Goal: Transaction & Acquisition: Purchase product/service

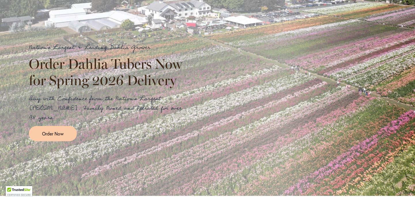
scroll to position [98, 0]
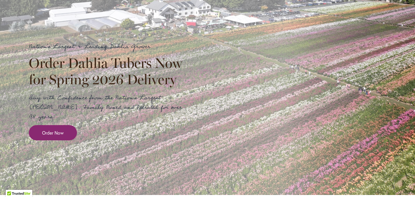
click at [57, 130] on span "Order Now" at bounding box center [53, 133] width 22 height 7
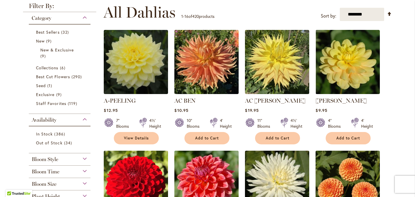
scroll to position [8, 0]
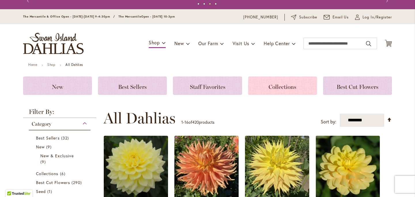
click at [269, 87] on span "Collections" at bounding box center [283, 87] width 28 height 7
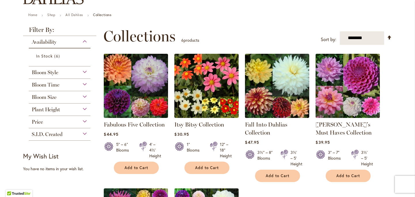
scroll to position [56, 0]
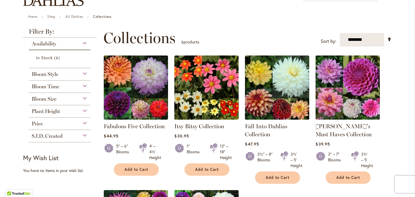
click at [197, 95] on img at bounding box center [206, 88] width 64 height 64
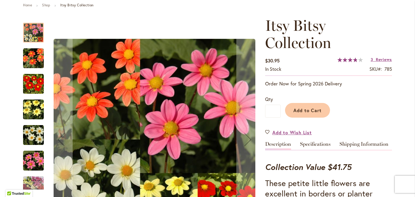
scroll to position [65, 0]
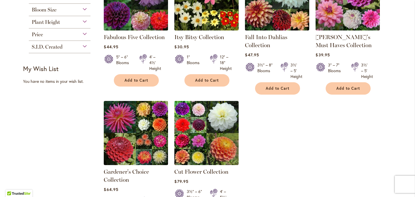
scroll to position [167, 0]
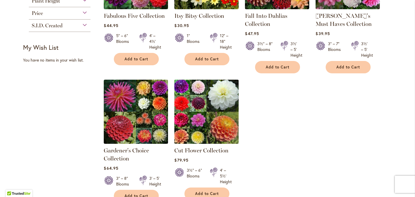
click at [194, 110] on img at bounding box center [206, 111] width 67 height 67
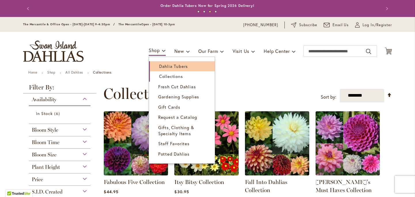
click at [167, 64] on span "Dahlia Tubers" at bounding box center [173, 66] width 29 height 6
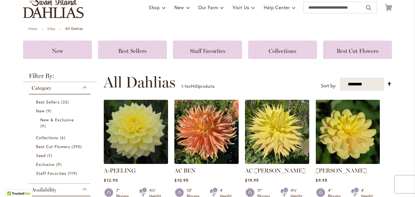
scroll to position [37, 0]
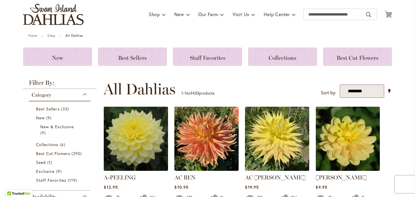
click at [360, 89] on select "**********" at bounding box center [362, 92] width 45 height 14
select select "*****"
click at [340, 85] on select "**********" at bounding box center [362, 92] width 45 height 14
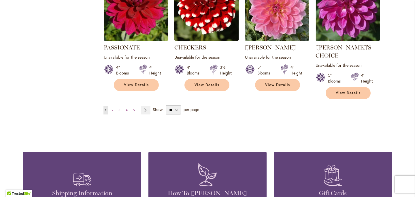
scroll to position [528, 0]
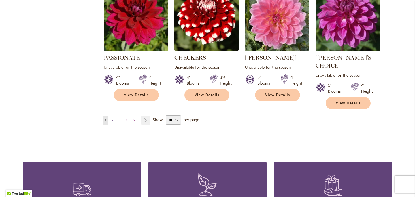
click at [111, 116] on link "Page 2" at bounding box center [112, 120] width 5 height 9
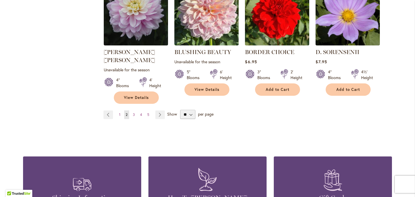
scroll to position [534, 0]
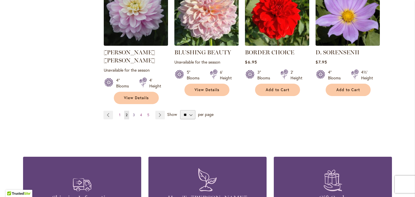
click at [133, 113] on span "3" at bounding box center [134, 115] width 2 height 4
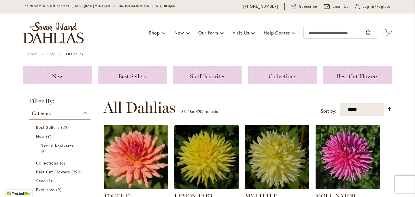
scroll to position [1, 0]
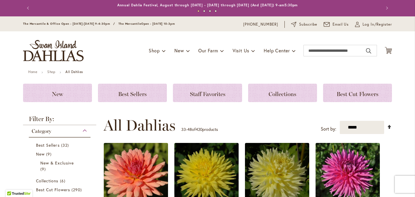
click at [389, 127] on link "Set Descending Direction" at bounding box center [389, 127] width 5 height 7
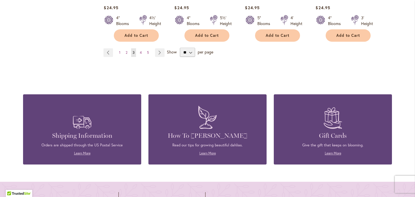
scroll to position [576, 0]
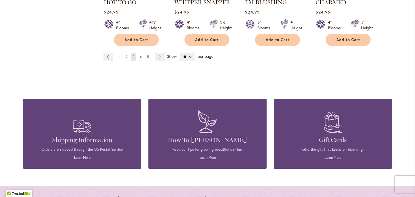
click at [120, 57] on span "1" at bounding box center [119, 57] width 1 height 4
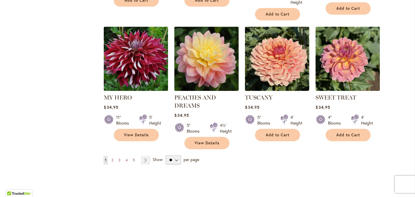
scroll to position [518, 0]
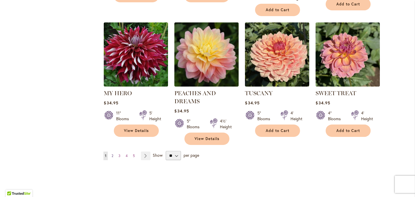
click at [112, 155] on span "2" at bounding box center [113, 156] width 2 height 4
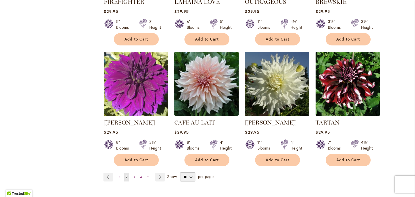
scroll to position [503, 0]
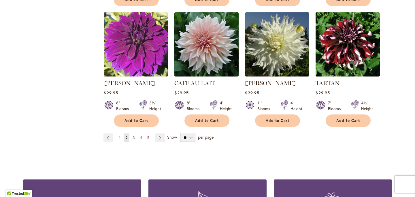
click at [135, 136] on span "3" at bounding box center [134, 138] width 2 height 4
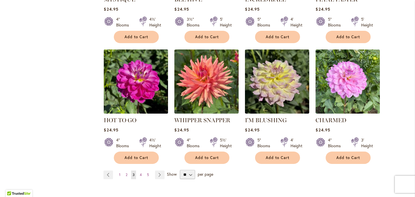
scroll to position [458, 0]
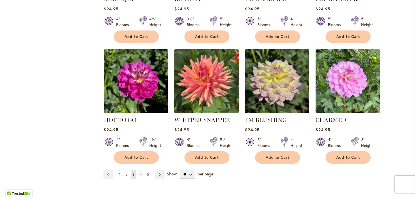
click at [140, 174] on span "4" at bounding box center [141, 175] width 2 height 4
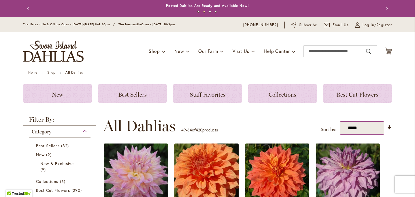
click at [355, 126] on select "**********" at bounding box center [362, 129] width 45 height 14
select select "****"
click at [340, 122] on select "**********" at bounding box center [362, 129] width 45 height 14
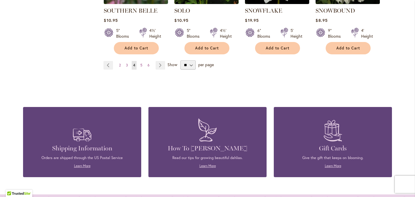
scroll to position [572, 0]
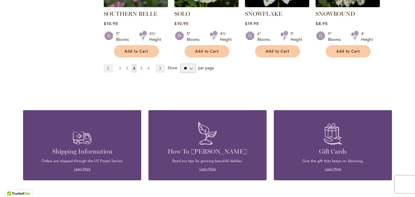
click at [148, 65] on link "Page 6" at bounding box center [148, 68] width 5 height 9
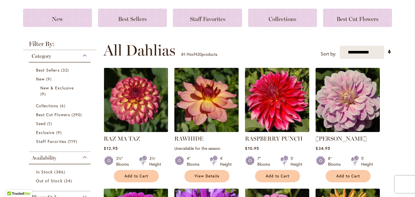
scroll to position [75, 0]
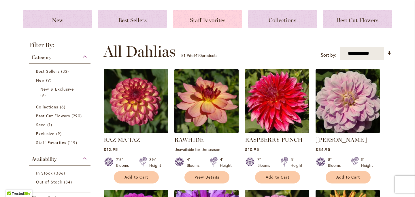
click at [208, 19] on span "Staff Favorites" at bounding box center [207, 20] width 35 height 7
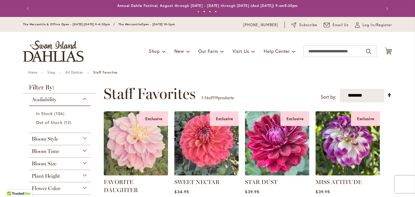
click at [61, 48] on img "store logo" at bounding box center [53, 51] width 61 height 21
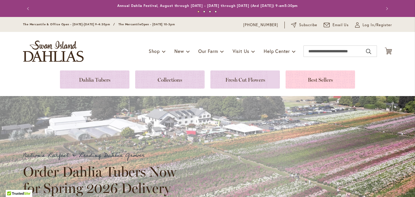
click at [303, 79] on link at bounding box center [320, 80] width 69 height 18
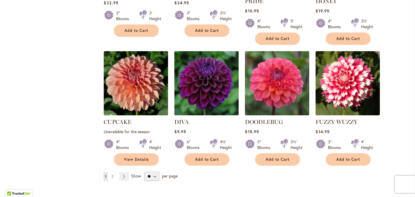
scroll to position [475, 0]
